Goal: Navigation & Orientation: Find specific page/section

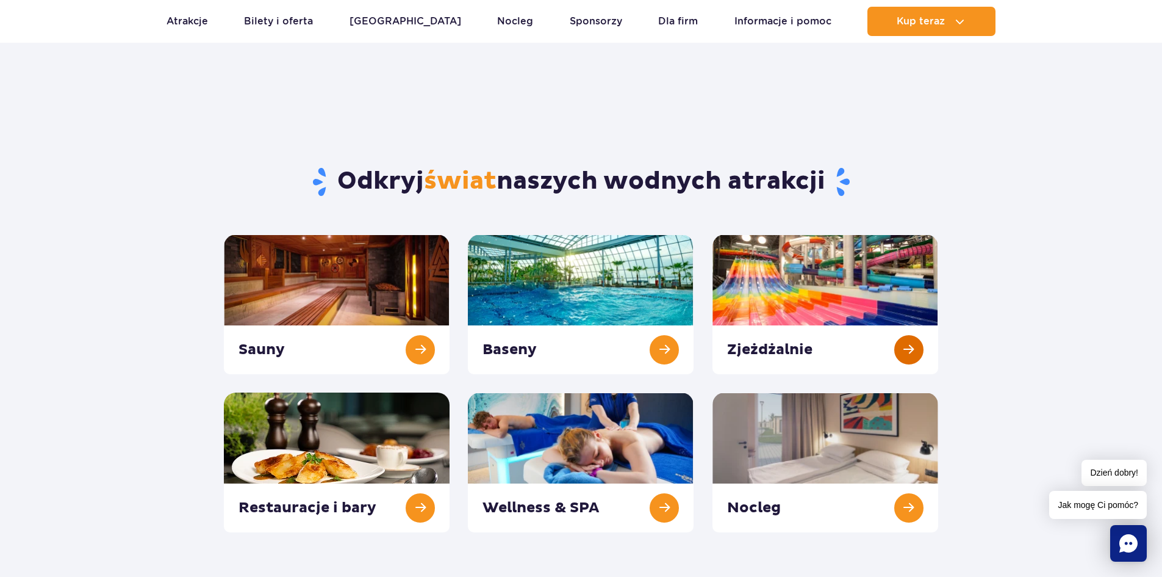
scroll to position [122, 0]
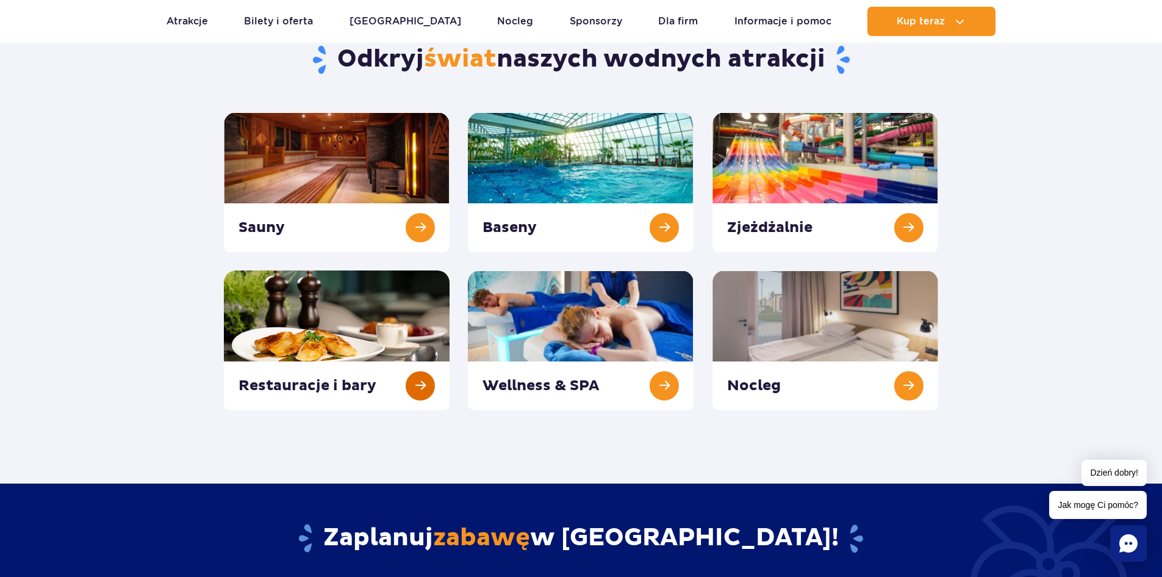
click at [340, 339] on link at bounding box center [337, 340] width 226 height 140
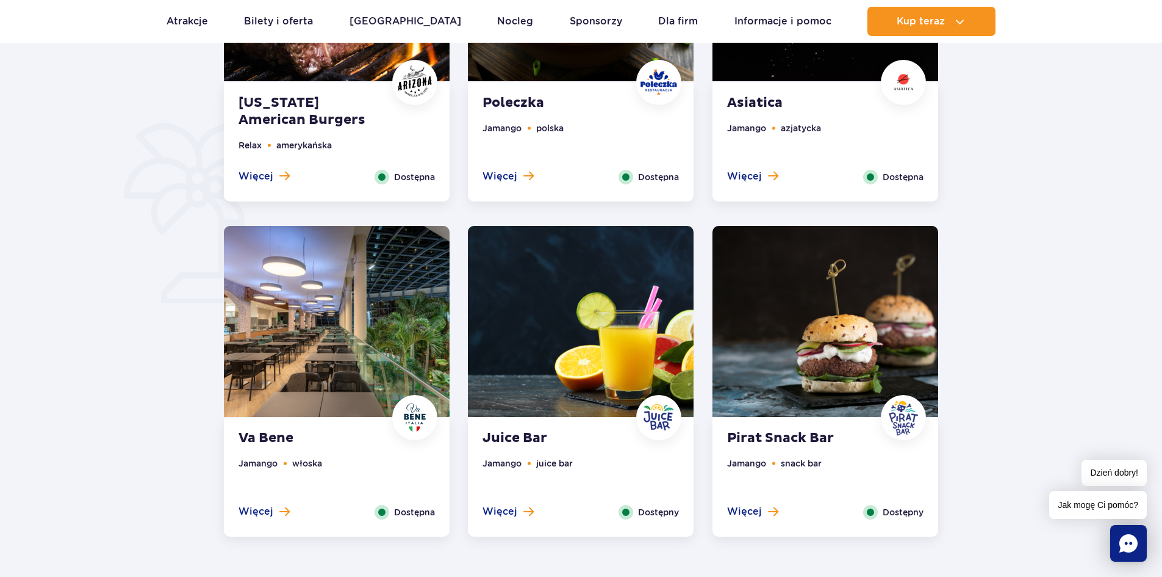
scroll to position [671, 0]
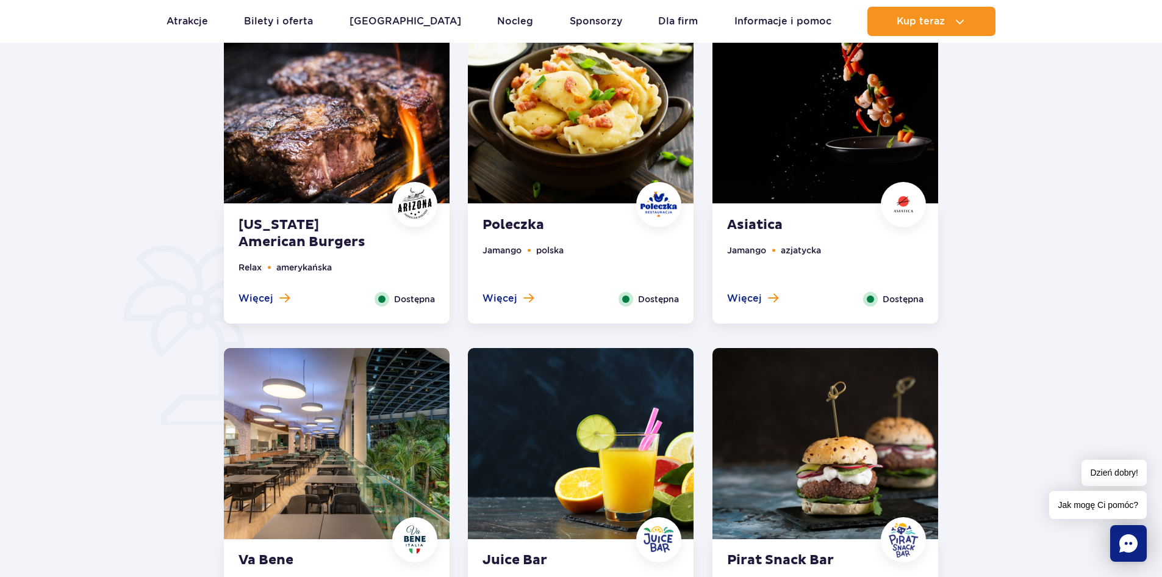
click at [346, 157] on img at bounding box center [337, 107] width 226 height 191
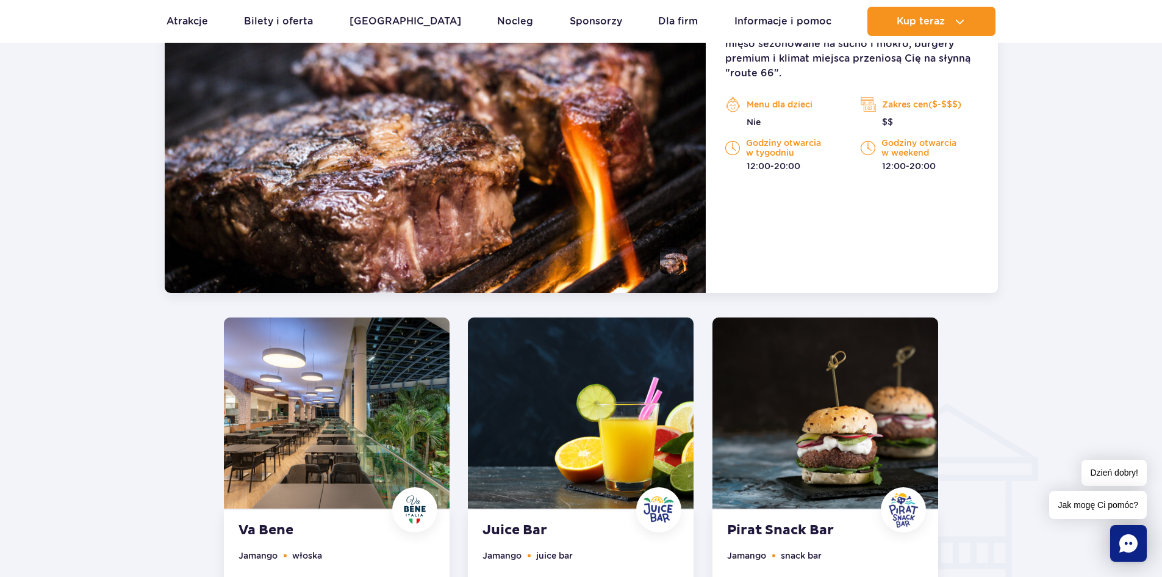
scroll to position [1254, 0]
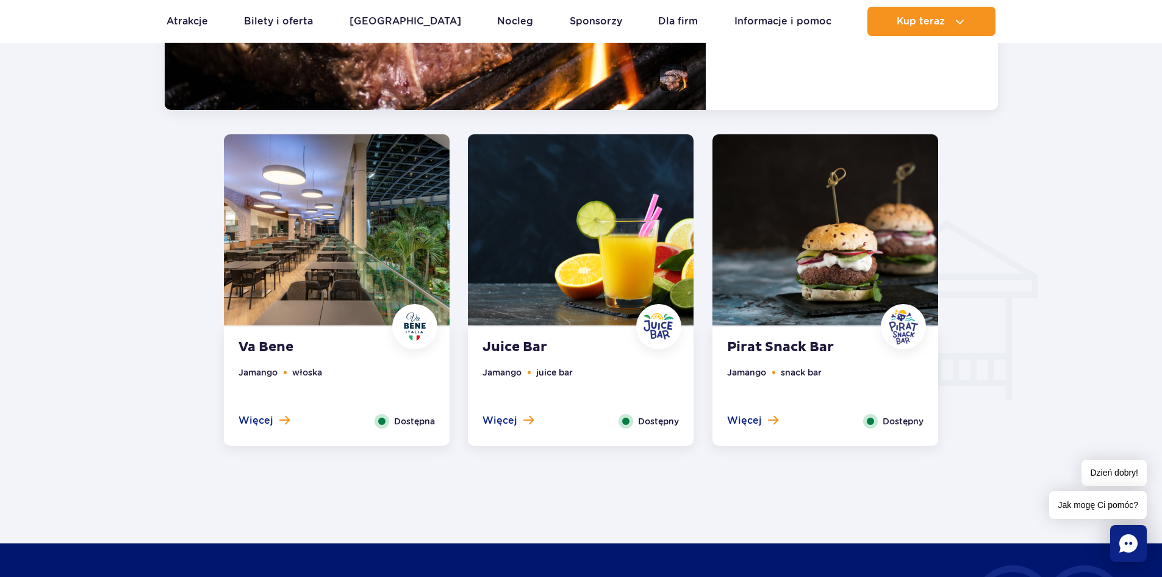
click at [793, 248] on img at bounding box center [826, 229] width 226 height 191
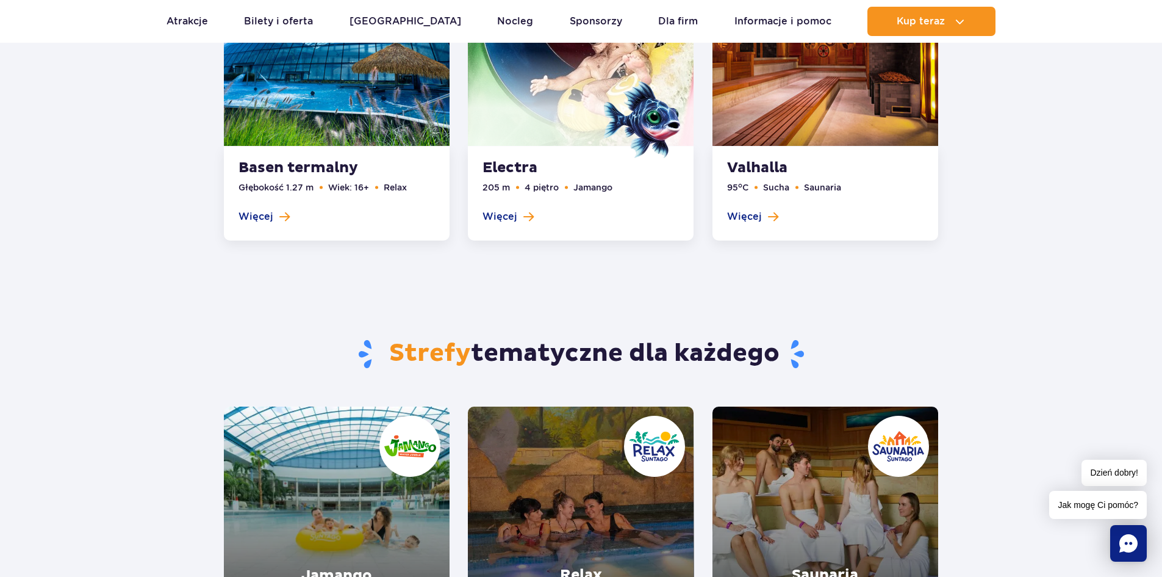
scroll to position [2077, 0]
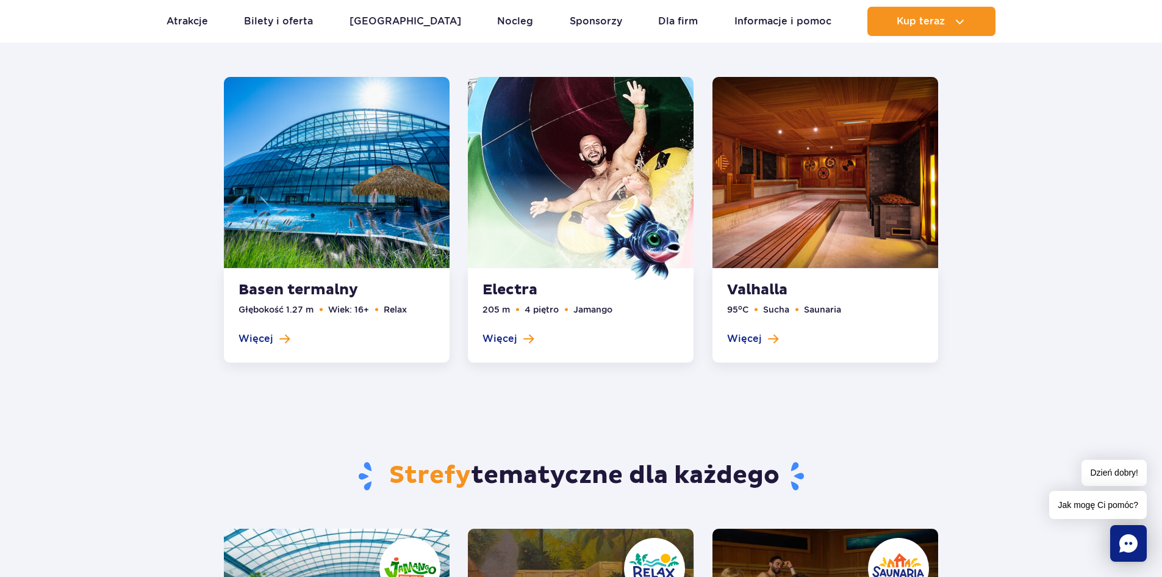
click at [345, 154] on link at bounding box center [337, 220] width 226 height 286
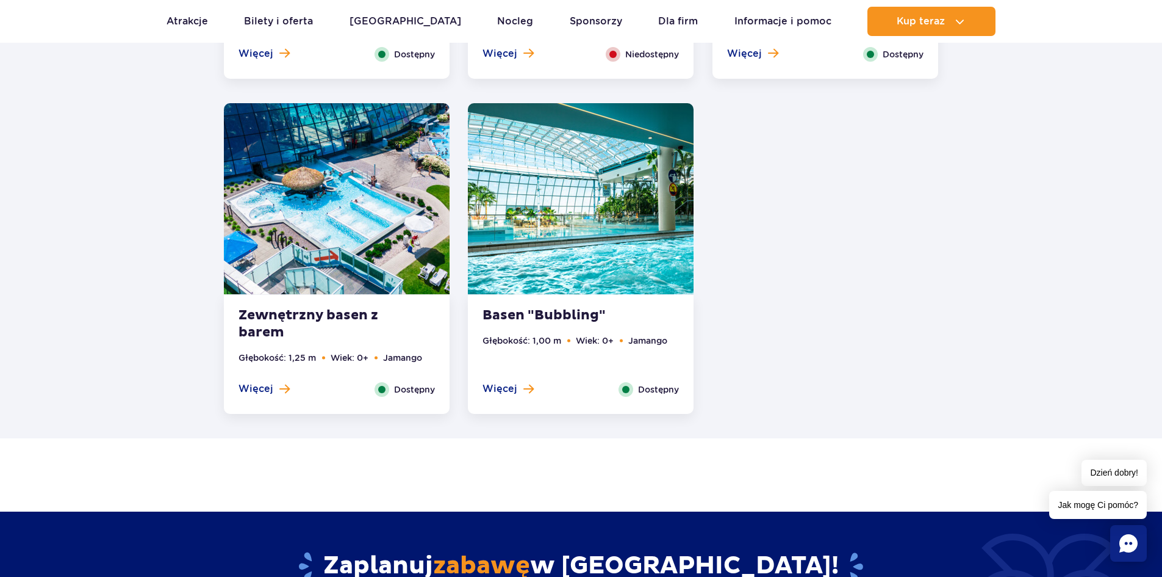
scroll to position [2720, 0]
